Goal: Task Accomplishment & Management: Use online tool/utility

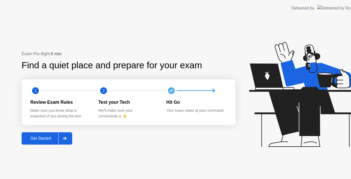
click at [57, 134] on button "Get Started" at bounding box center [47, 138] width 51 height 12
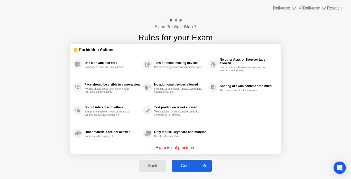
click at [187, 164] on div "Got it" at bounding box center [186, 165] width 24 height 5
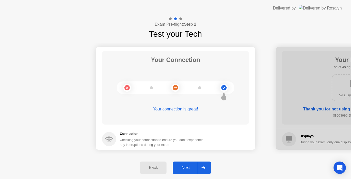
click at [188, 167] on div "Next" at bounding box center [185, 167] width 23 height 5
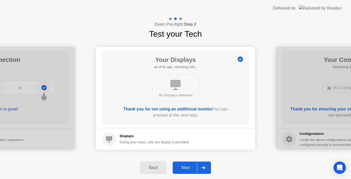
click at [199, 167] on div at bounding box center [203, 168] width 12 height 12
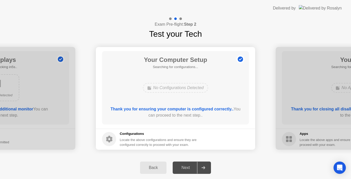
click at [225, 90] on div "No Configurations Detected" at bounding box center [176, 88] width 118 height 14
click at [186, 169] on div "Next" at bounding box center [185, 167] width 23 height 5
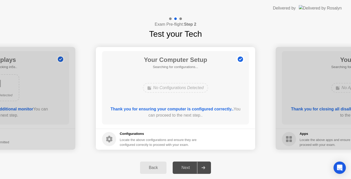
click at [201, 172] on div at bounding box center [203, 168] width 12 height 12
click at [171, 89] on div "No Configurations Detected" at bounding box center [175, 88] width 65 height 10
click at [150, 163] on button "Back" at bounding box center [153, 167] width 26 height 12
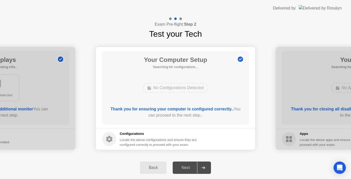
click at [150, 163] on button "Back" at bounding box center [153, 167] width 26 height 12
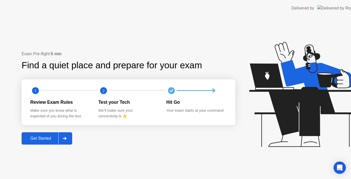
click at [206, 169] on div "Exam Pre-flight: 5 min Find a quiet place and prepare for your exam 1 2 Review …" at bounding box center [184, 97] width 369 height 162
click at [246, 132] on icon at bounding box center [301, 96] width 132 height 131
click at [205, 166] on div "Exam Pre-flight: 5 min Find a quiet place and prepare for your exam 1 2 Review …" at bounding box center [184, 97] width 369 height 162
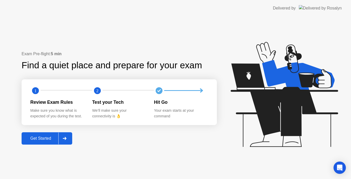
click at [54, 141] on div "Get Started" at bounding box center [40, 138] width 35 height 5
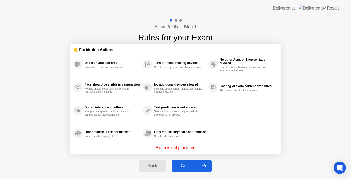
click at [182, 165] on div "Got it" at bounding box center [186, 165] width 24 height 5
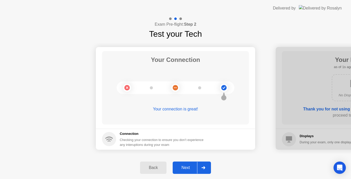
click at [191, 167] on div "Next" at bounding box center [185, 167] width 23 height 5
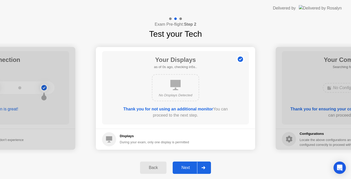
click at [191, 167] on div "Next" at bounding box center [185, 167] width 23 height 5
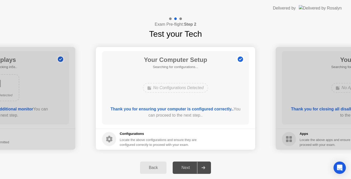
click at [188, 166] on div "Next" at bounding box center [185, 167] width 23 height 5
click at [208, 168] on div at bounding box center [203, 168] width 12 height 12
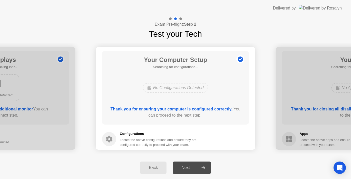
click at [208, 168] on div at bounding box center [203, 168] width 12 height 12
click at [281, 106] on div at bounding box center [354, 98] width 159 height 103
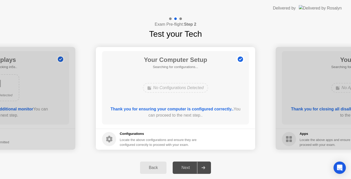
click at [216, 130] on footer "Configurations Locate the above configurations and ensure they are configured c…" at bounding box center [175, 139] width 159 height 21
click at [141, 168] on div "Back" at bounding box center [152, 167] width 23 height 5
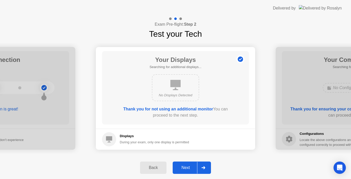
click at [203, 170] on div at bounding box center [203, 168] width 12 height 12
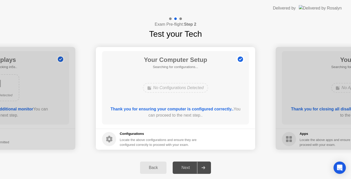
click at [207, 164] on div at bounding box center [203, 168] width 12 height 12
click at [224, 78] on div "Your Computer Setup Searching for configurations... No Configurations Detected …" at bounding box center [175, 87] width 147 height 73
click at [305, 97] on div at bounding box center [354, 98] width 159 height 103
click at [201, 174] on div "Back Next" at bounding box center [175, 167] width 351 height 23
